Goal: Task Accomplishment & Management: Manage account settings

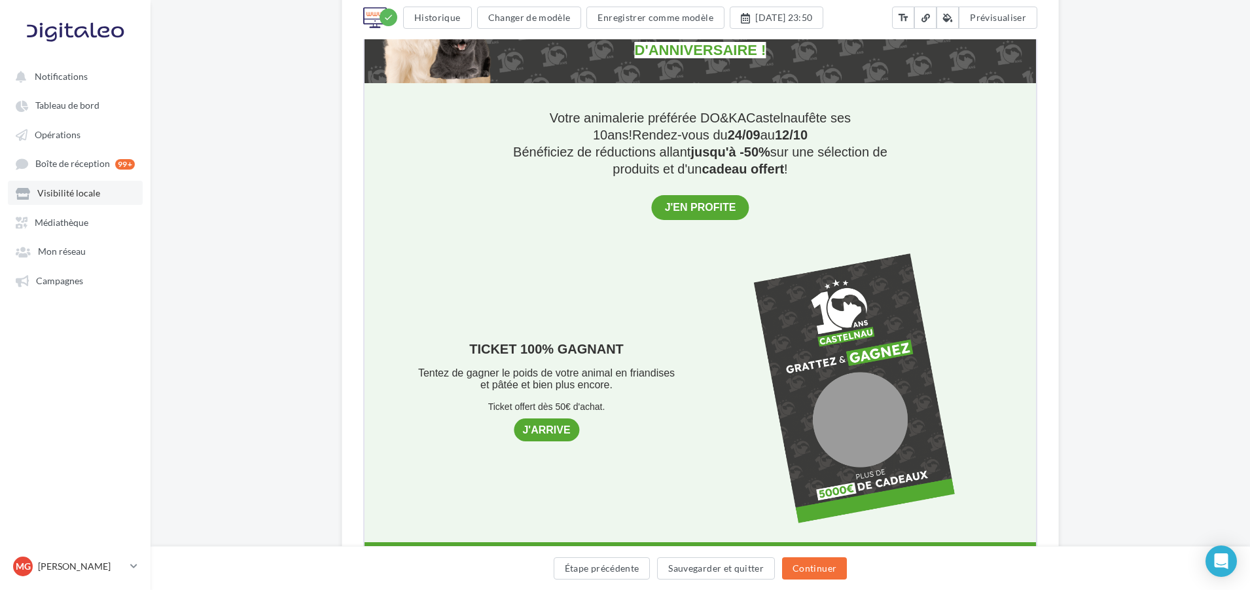
click at [56, 195] on span "Visibilité locale" at bounding box center [68, 193] width 63 height 11
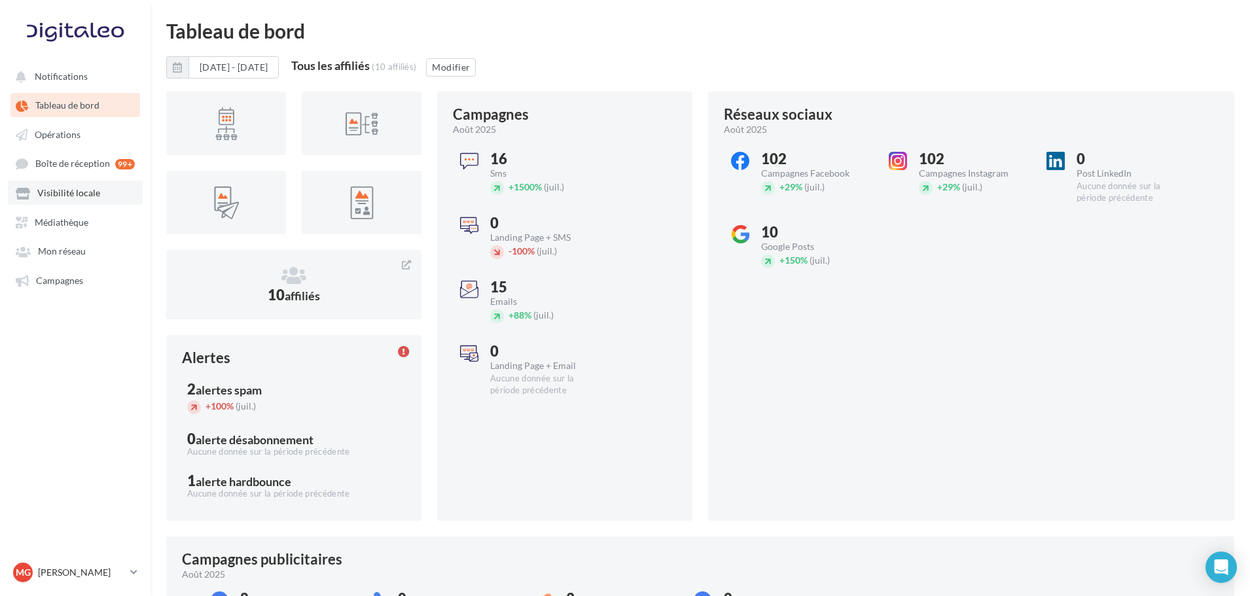
click at [74, 189] on span "Visibilité locale" at bounding box center [68, 193] width 63 height 11
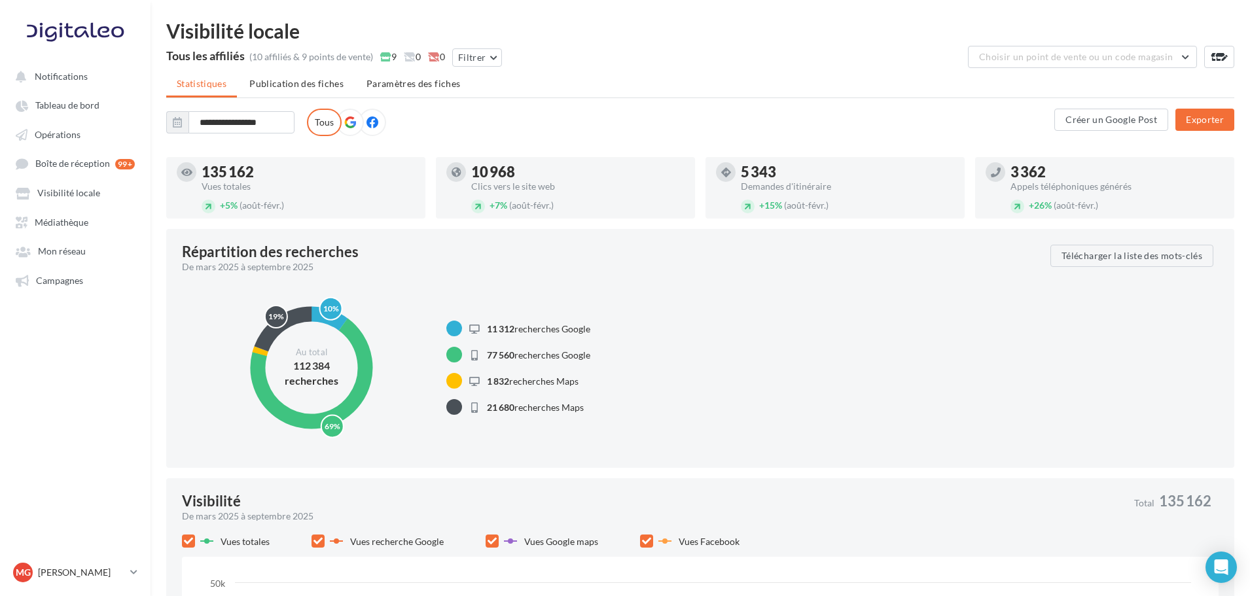
scroll to position [5, 0]
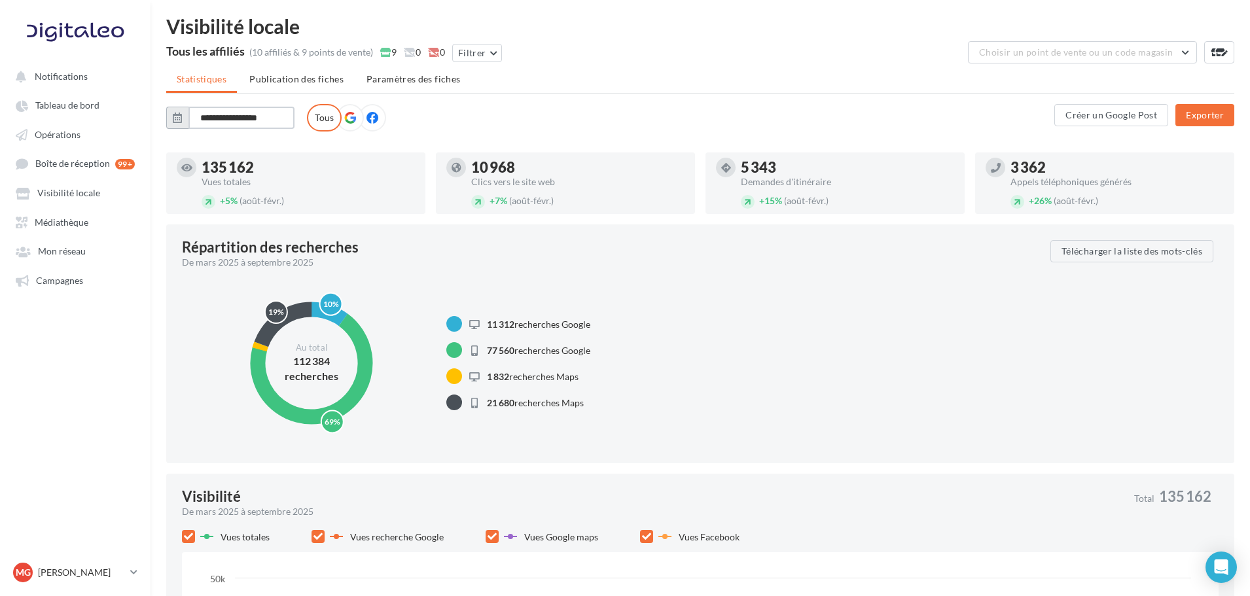
click at [263, 119] on input "**********" at bounding box center [242, 118] width 106 height 22
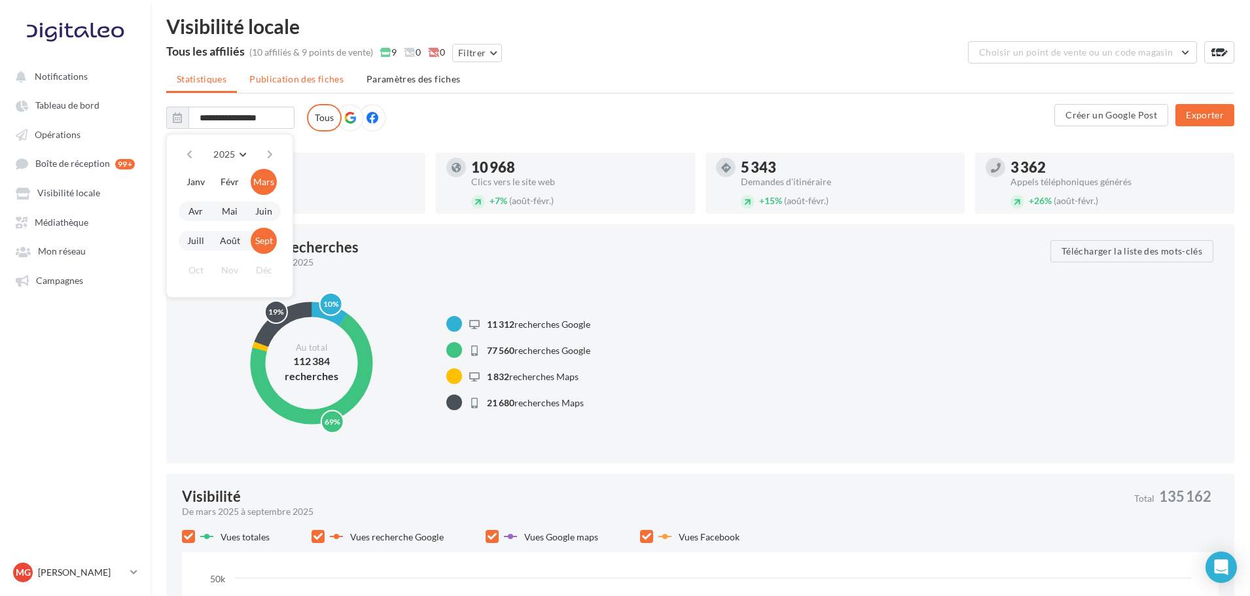
click at [277, 81] on span "Publication des fiches" at bounding box center [296, 78] width 94 height 11
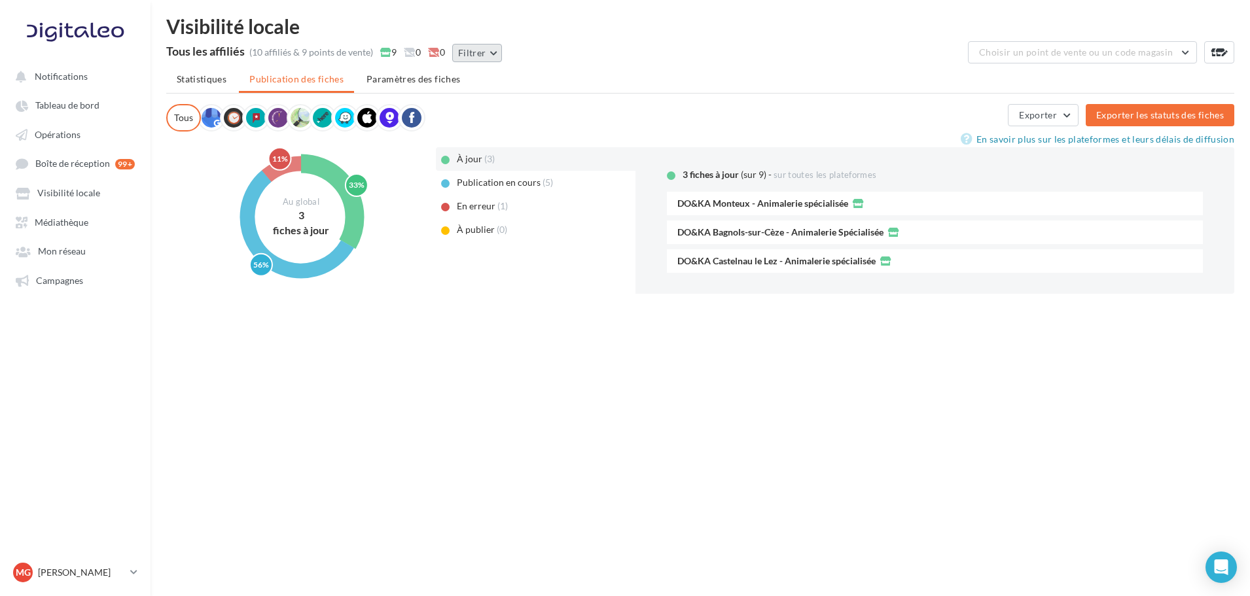
click at [492, 52] on button "Filtrer" at bounding box center [477, 53] width 50 height 18
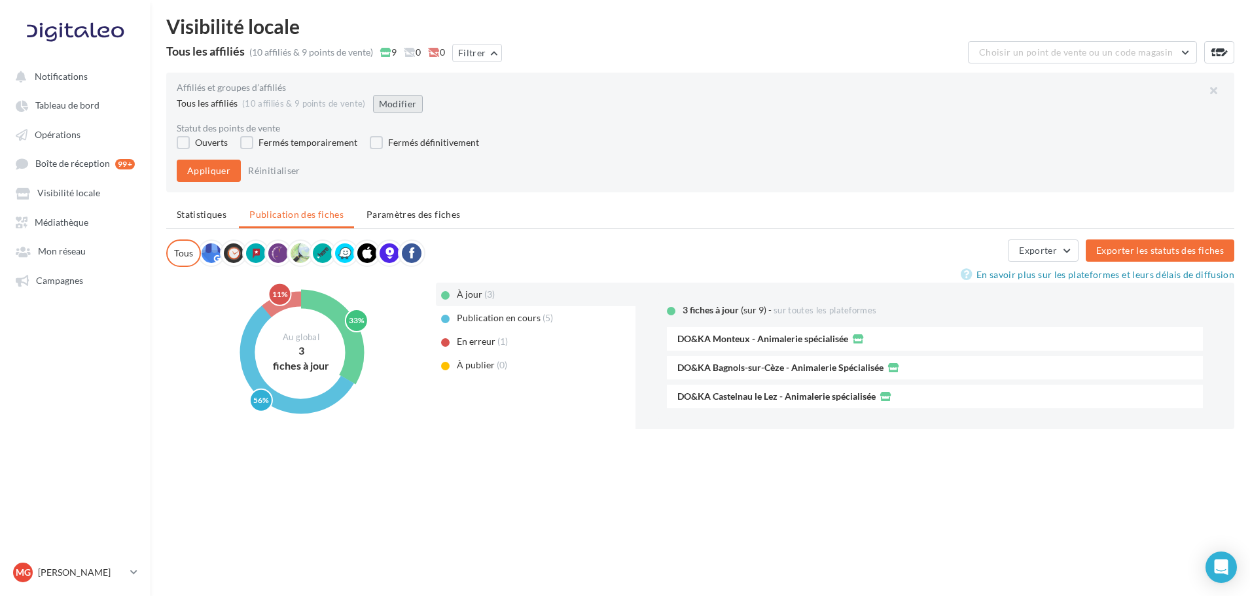
click at [401, 103] on button "Modifier" at bounding box center [398, 104] width 50 height 18
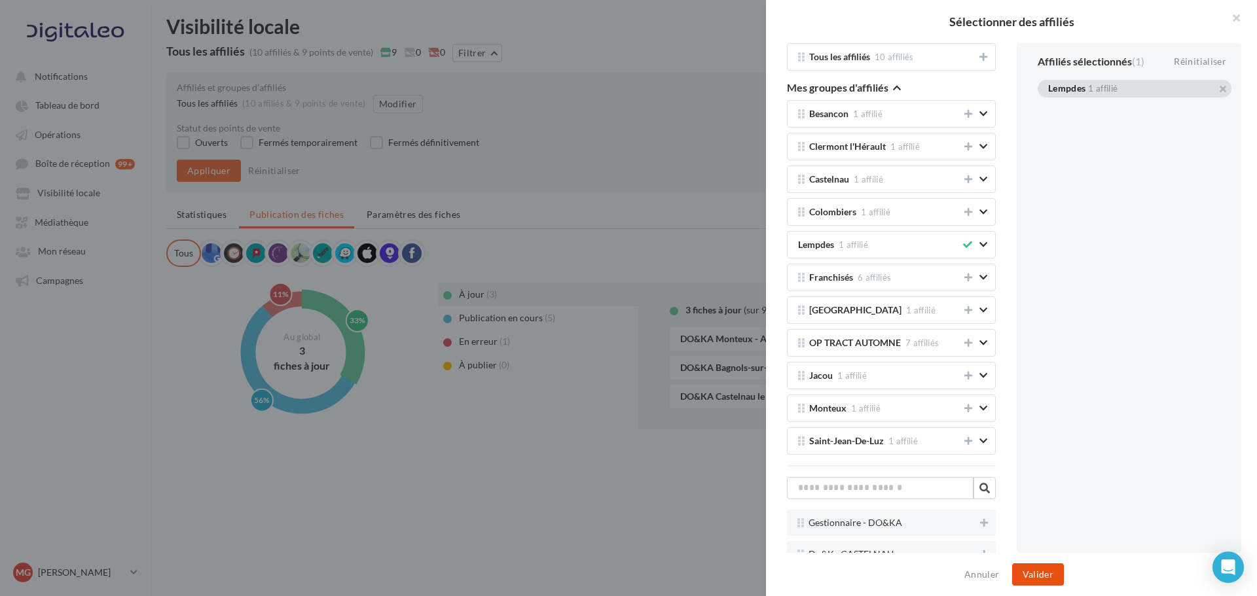
click at [1028, 571] on button "Valider" at bounding box center [1038, 575] width 52 height 22
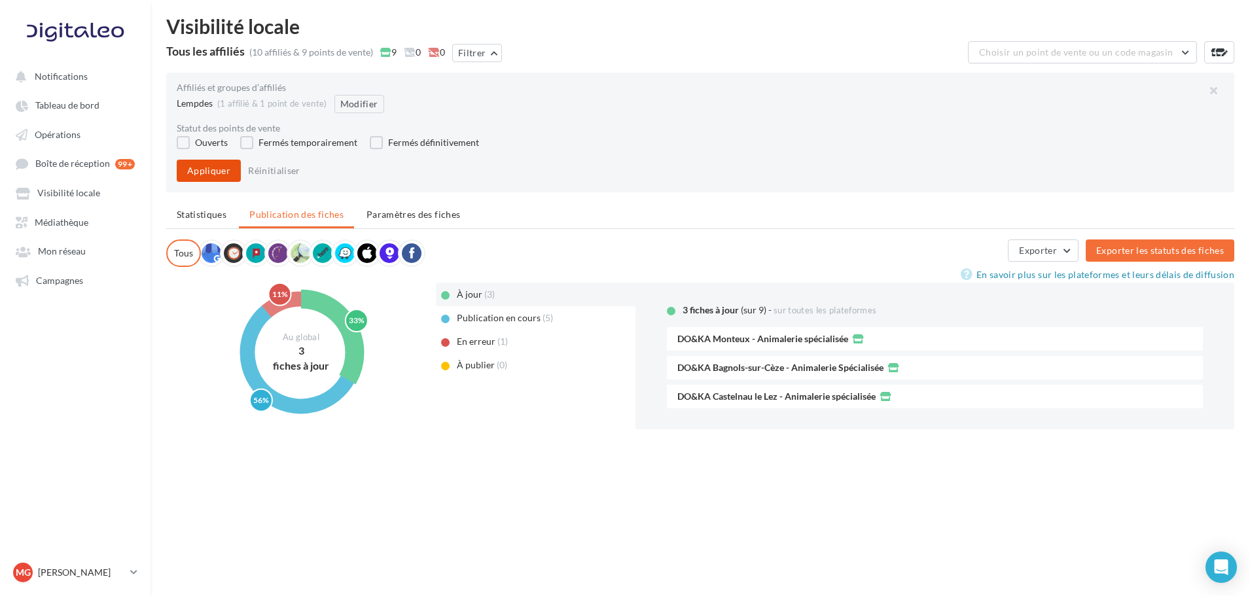
click at [217, 164] on button "Appliquer" at bounding box center [209, 171] width 64 height 22
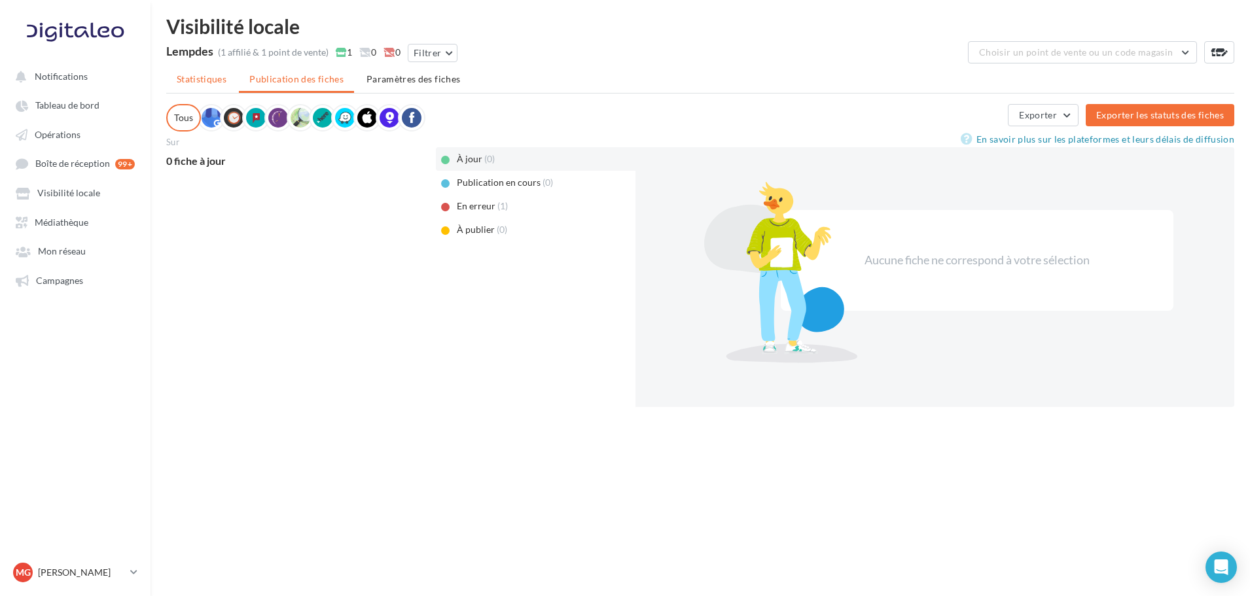
click at [193, 84] on span "Statistiques" at bounding box center [202, 78] width 50 height 11
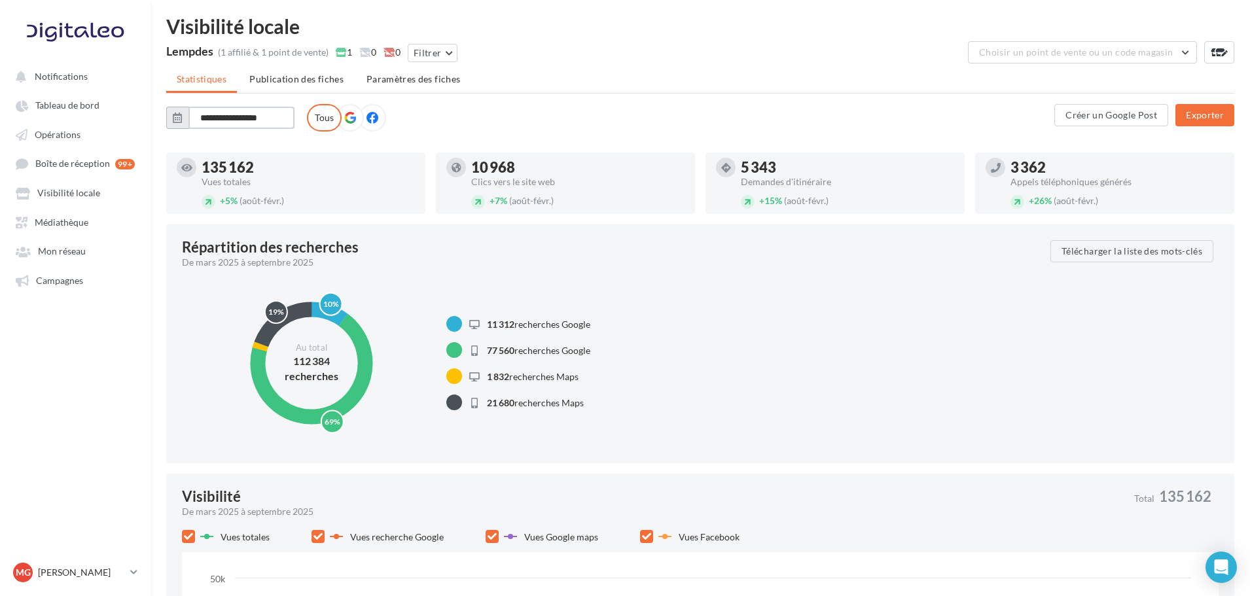
click at [258, 112] on input "**********" at bounding box center [242, 118] width 106 height 22
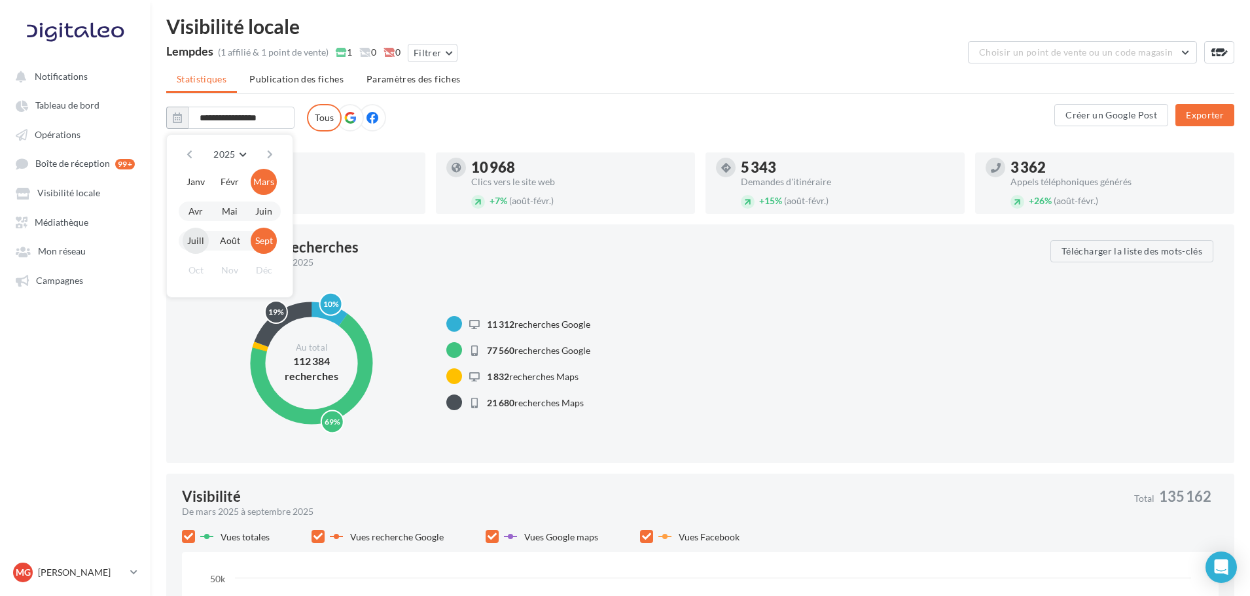
click at [198, 240] on button "Juill" at bounding box center [196, 241] width 26 height 26
click at [257, 242] on button "Sept" at bounding box center [264, 241] width 26 height 26
type input "**********"
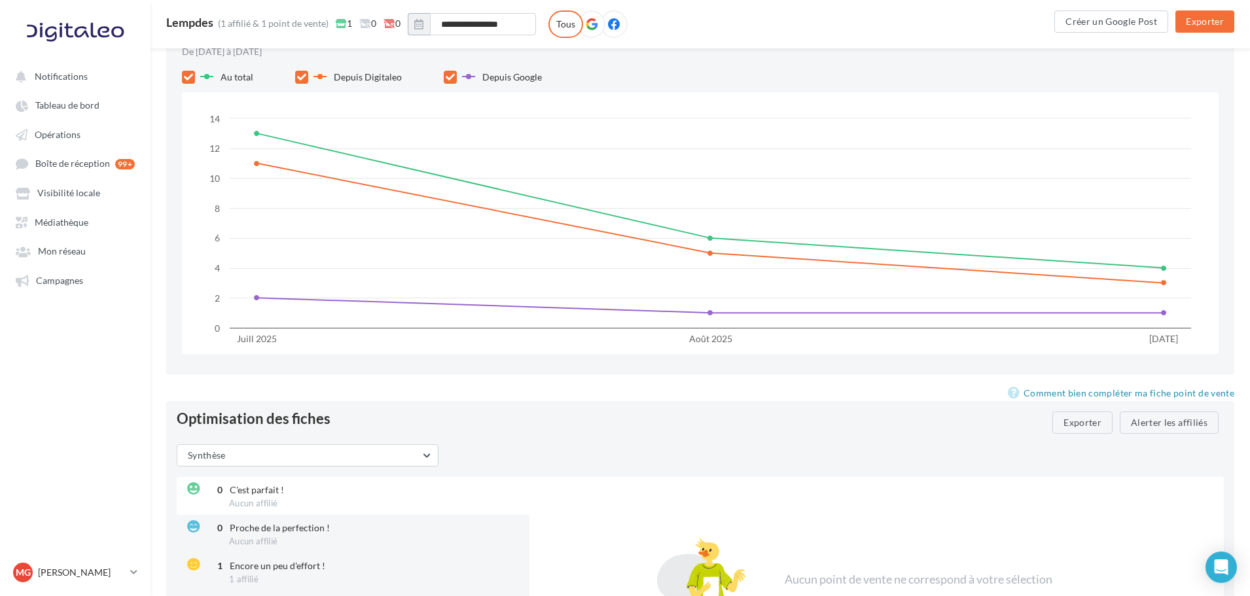
scroll to position [1457, 0]
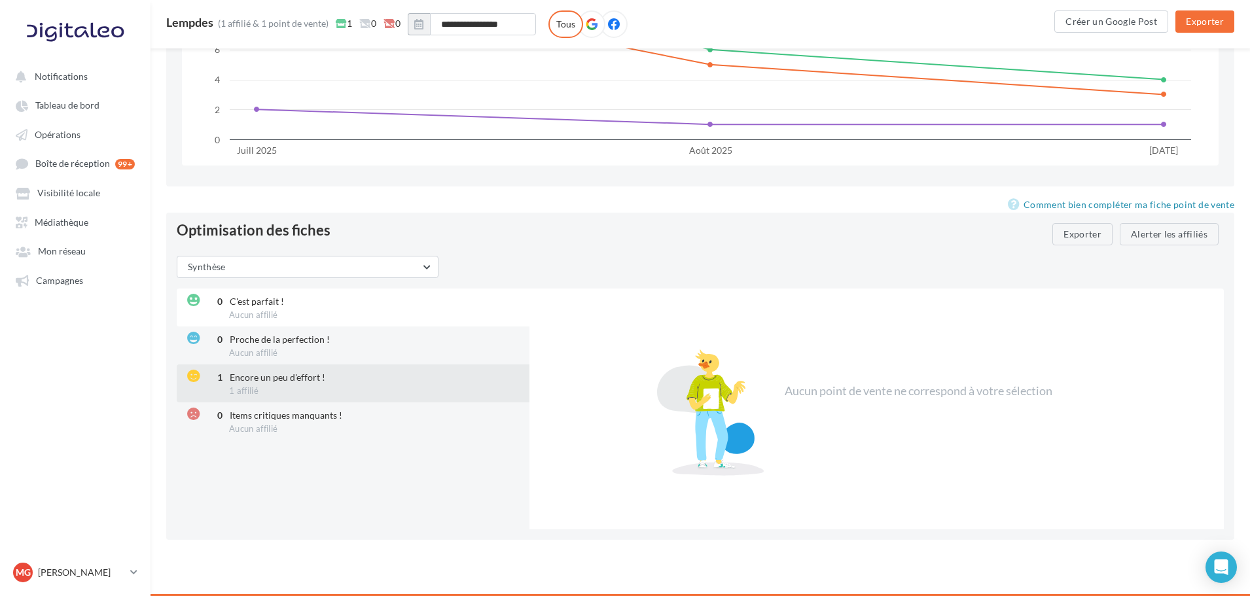
click at [360, 370] on div "1 Encore un peu d'effort ! 1 affilié" at bounding box center [354, 384] width 355 height 38
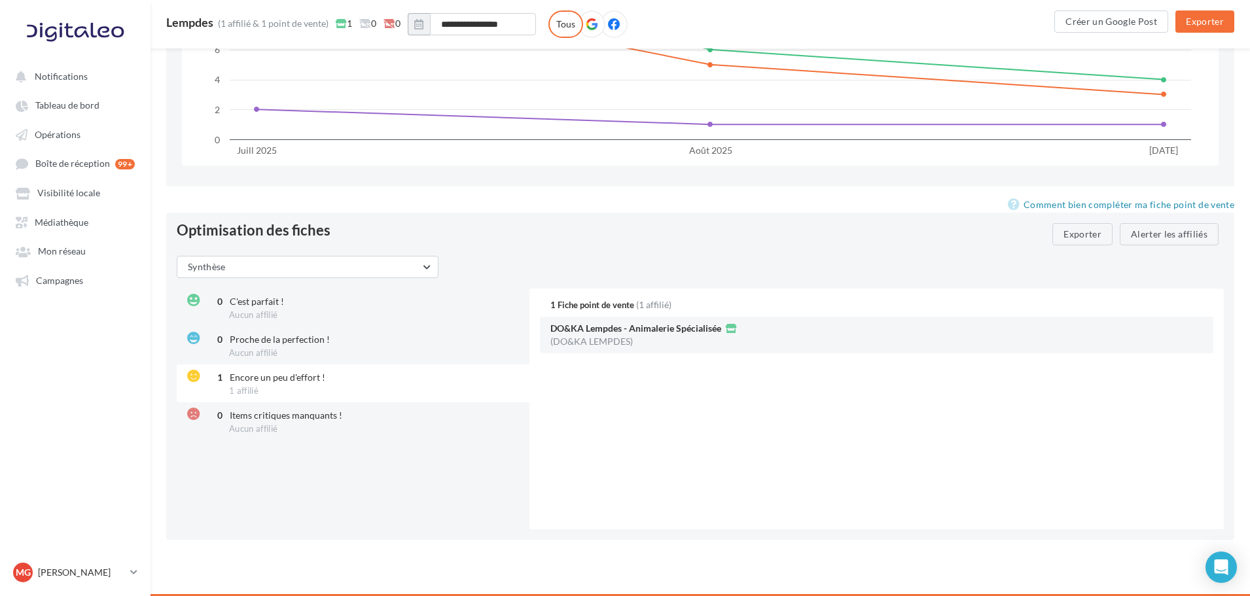
click at [190, 376] on icon at bounding box center [193, 376] width 12 height 13
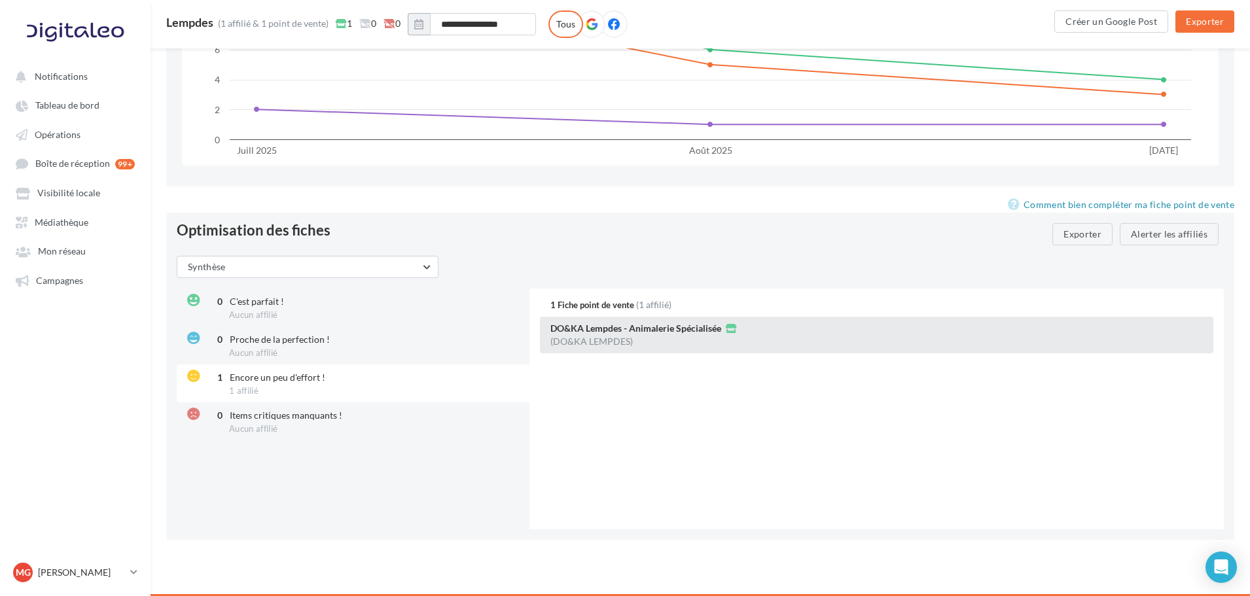
click at [693, 342] on div "DO&KA Lempdes - Animalerie Spécialisée (DO&KA LEMPDES)" at bounding box center [877, 335] width 674 height 37
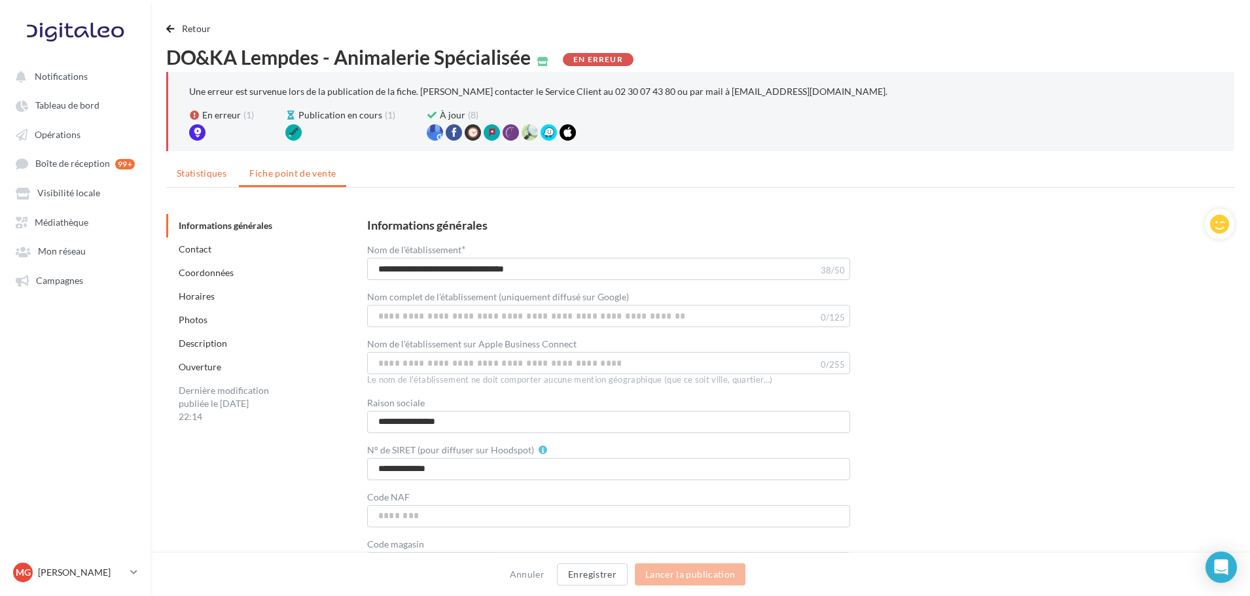
click at [211, 174] on span "Statistiques" at bounding box center [202, 173] width 50 height 11
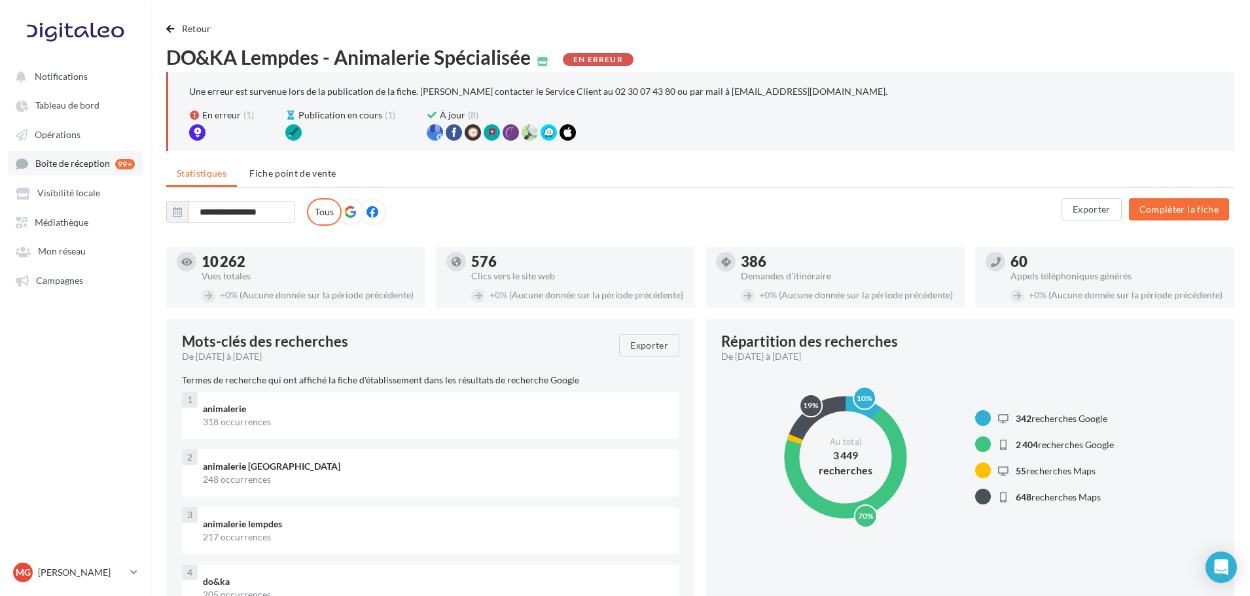
click at [81, 164] on span "Boîte de réception" at bounding box center [72, 163] width 75 height 11
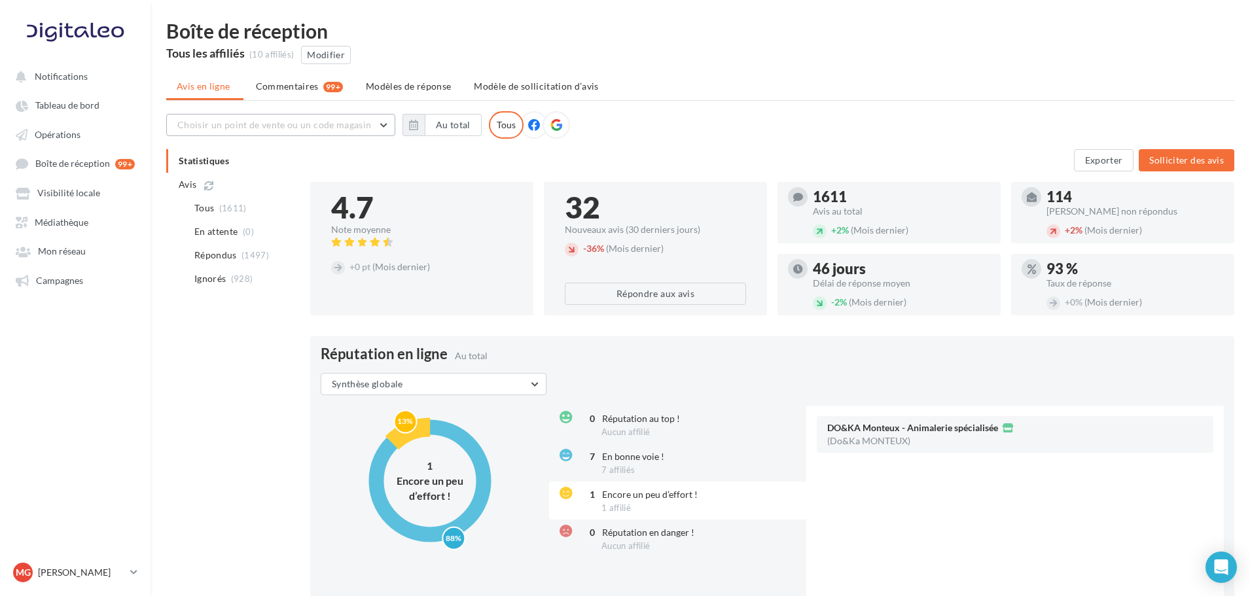
click at [276, 132] on button "Choisir un point de vente ou un code magasin" at bounding box center [280, 125] width 229 height 22
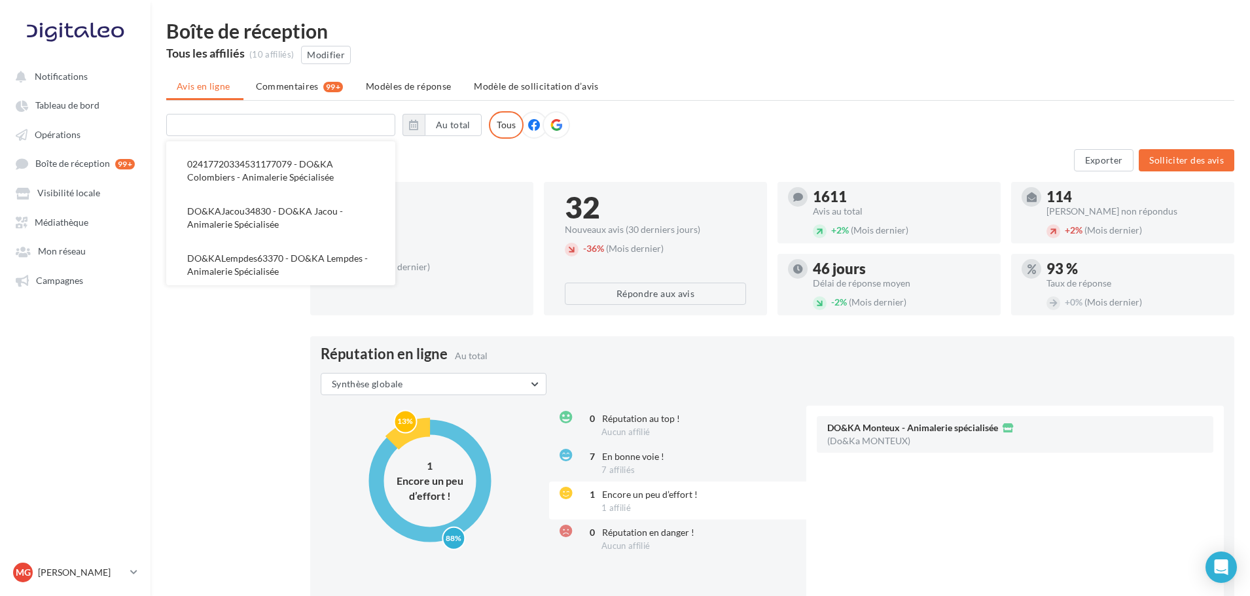
scroll to position [212, 0]
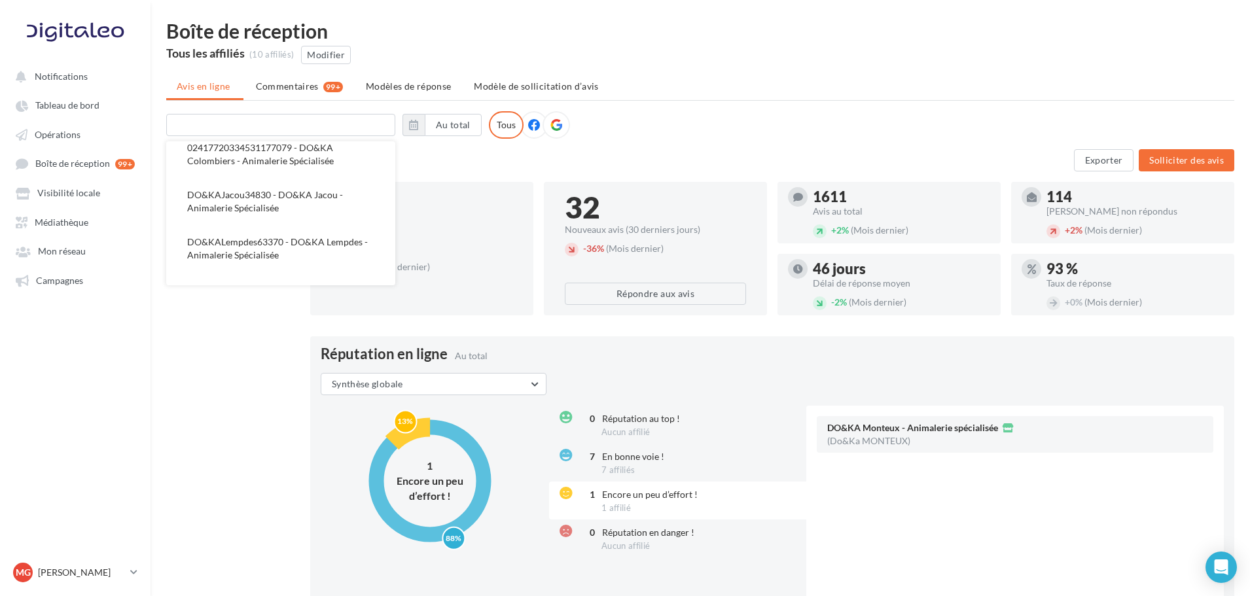
click at [274, 225] on button "DO&KALempdes63370 - DO&KA Lempdes - Animalerie Spécialisée" at bounding box center [280, 248] width 229 height 47
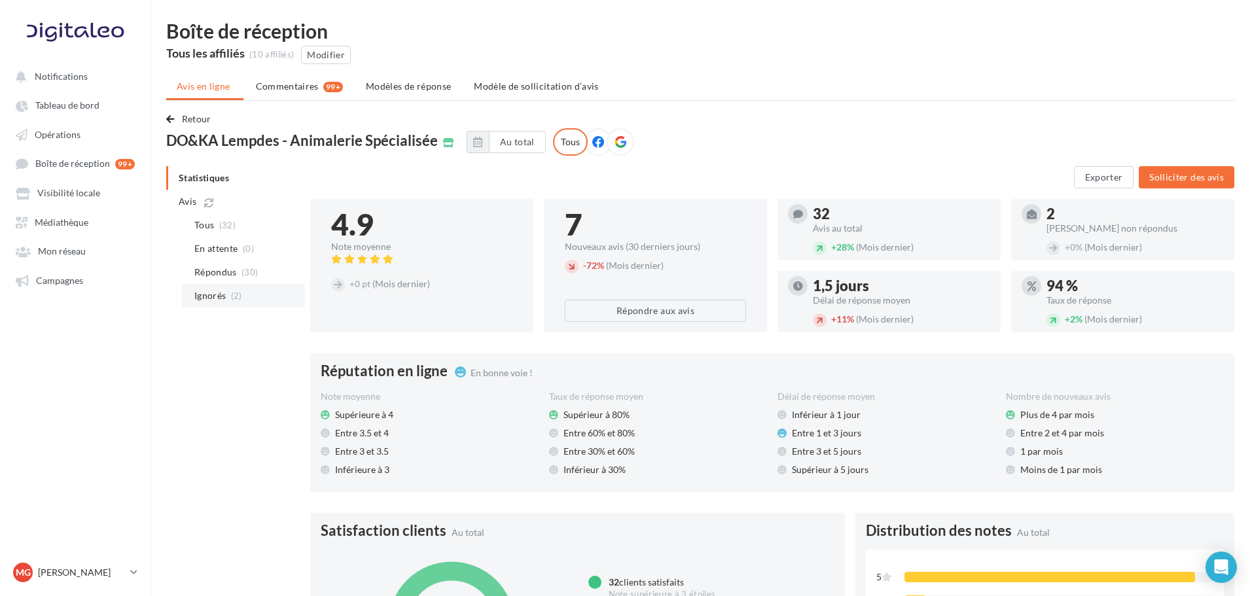
click at [222, 299] on span "Ignorés" at bounding box center [209, 295] width 31 height 13
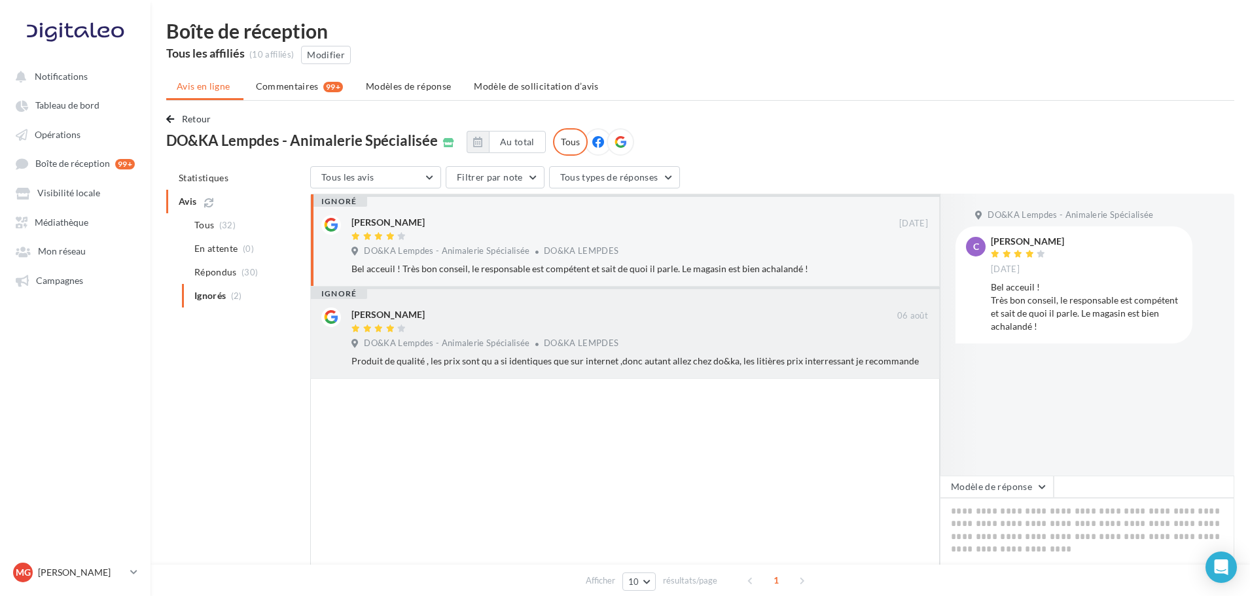
click at [720, 333] on div at bounding box center [625, 329] width 546 height 11
